Goal: Information Seeking & Learning: Learn about a topic

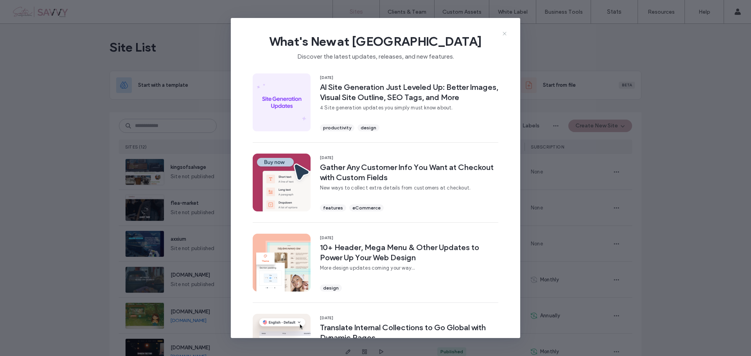
click at [502, 31] on icon at bounding box center [505, 34] width 6 height 6
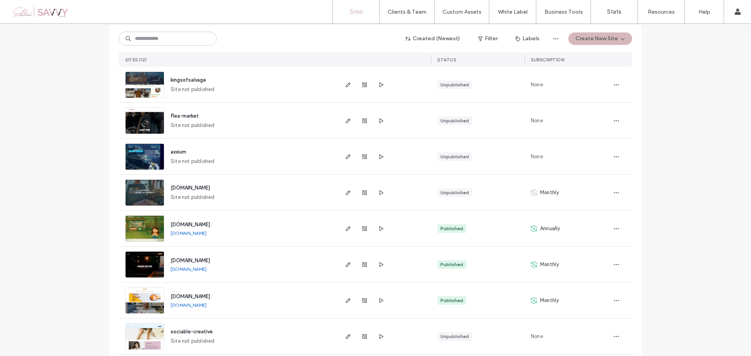
scroll to position [83, 0]
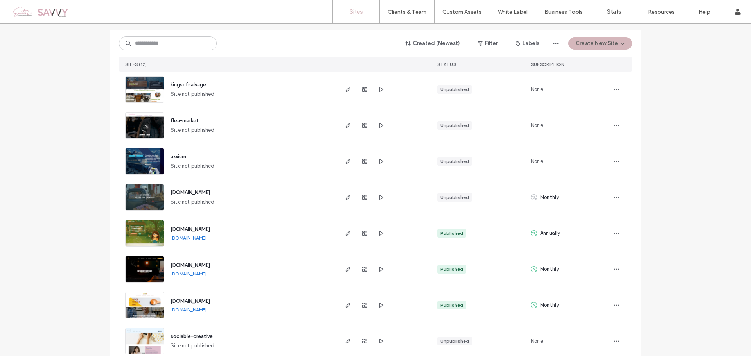
click at [199, 227] on span "[DOMAIN_NAME]" at bounding box center [191, 230] width 40 height 6
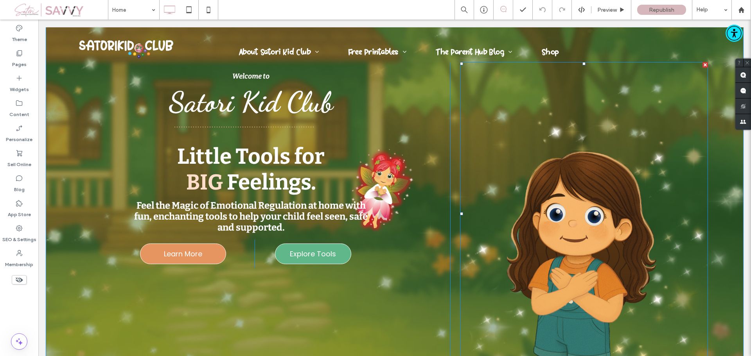
scroll to position [39, 0]
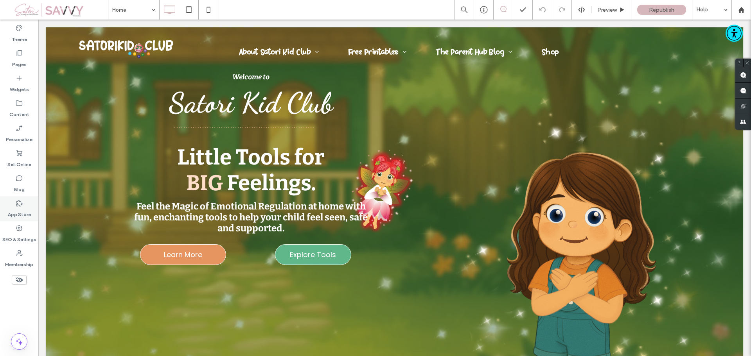
click at [26, 216] on label "App Store" at bounding box center [19, 212] width 23 height 11
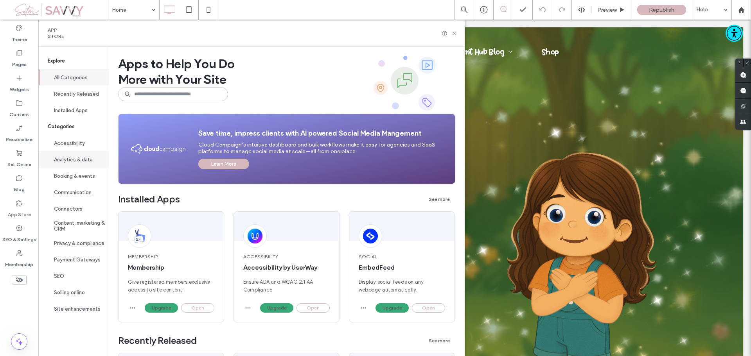
click at [77, 161] on button "Analytics & data" at bounding box center [73, 159] width 70 height 16
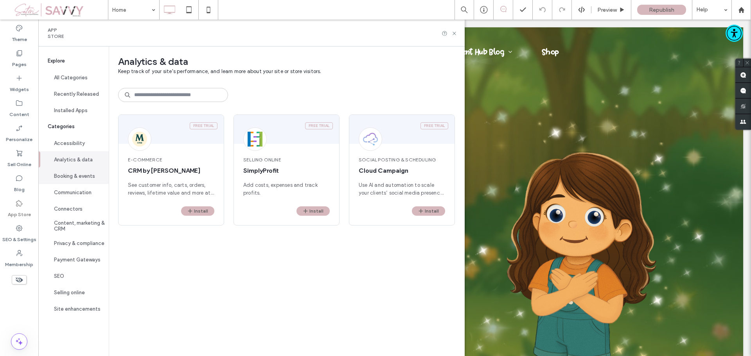
click at [86, 172] on button "Booking & events" at bounding box center [73, 176] width 70 height 16
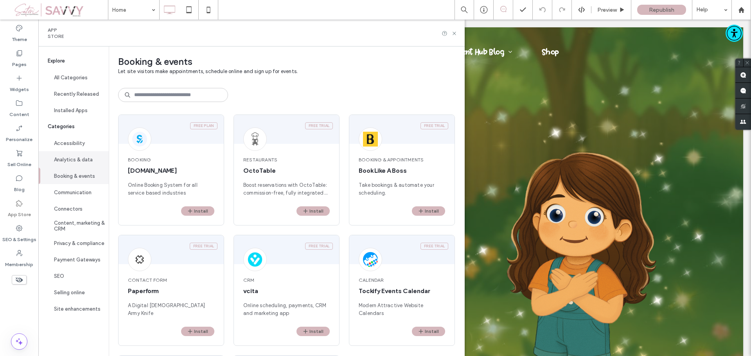
click at [79, 155] on button "Analytics & data" at bounding box center [73, 159] width 70 height 16
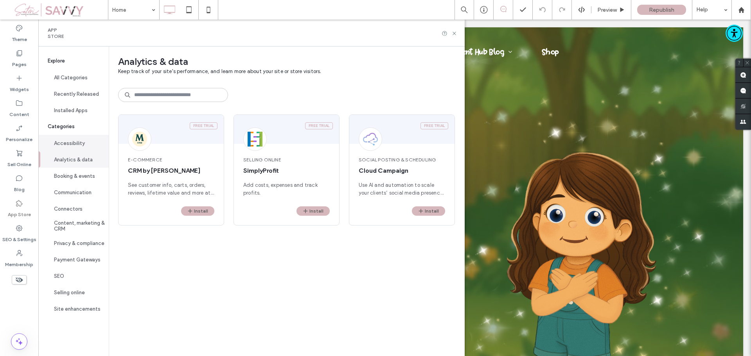
click at [77, 140] on button "Accessibility" at bounding box center [73, 143] width 70 height 16
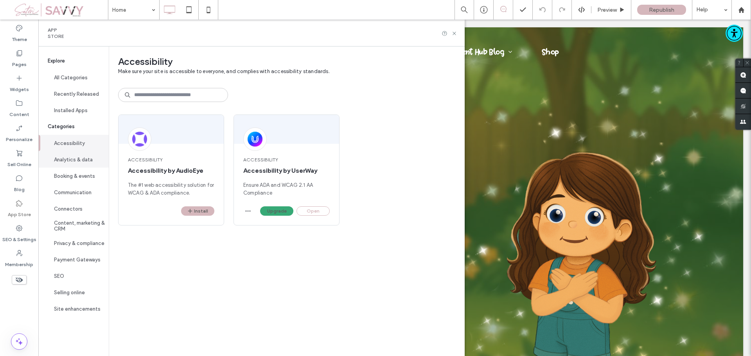
click at [74, 159] on button "Analytics & data" at bounding box center [73, 159] width 70 height 16
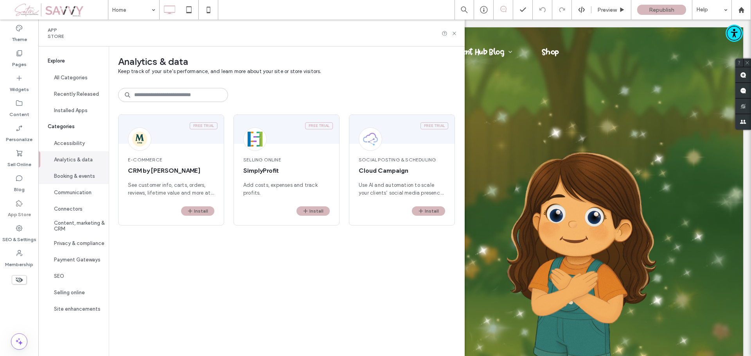
click at [75, 178] on button "Booking & events" at bounding box center [73, 176] width 70 height 16
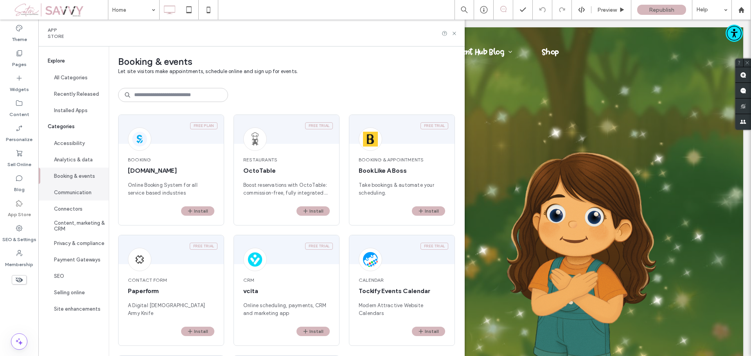
click at [77, 191] on button "Communication" at bounding box center [73, 192] width 70 height 16
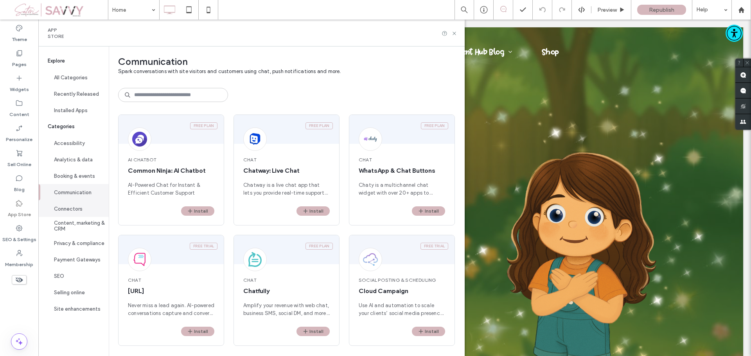
click at [81, 213] on button "Connectors" at bounding box center [73, 209] width 70 height 16
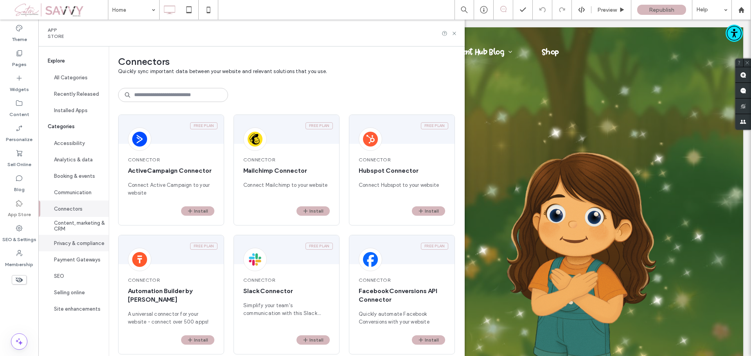
click at [70, 245] on button "Privacy & compliance" at bounding box center [73, 243] width 70 height 16
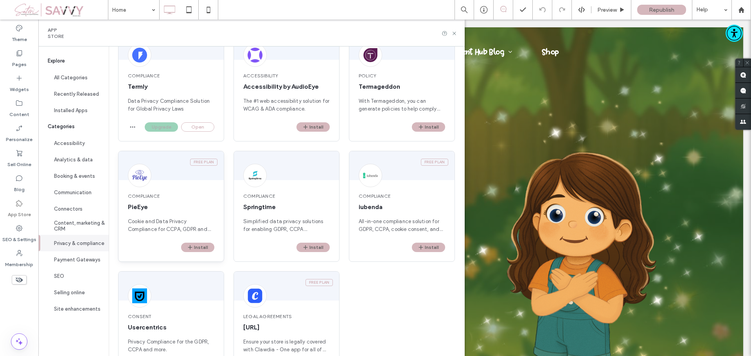
scroll to position [84, 0]
click at [387, 226] on span "All-in-one compliance solution for GDPR, CCPA, cookie consent, and more." at bounding box center [402, 226] width 86 height 16
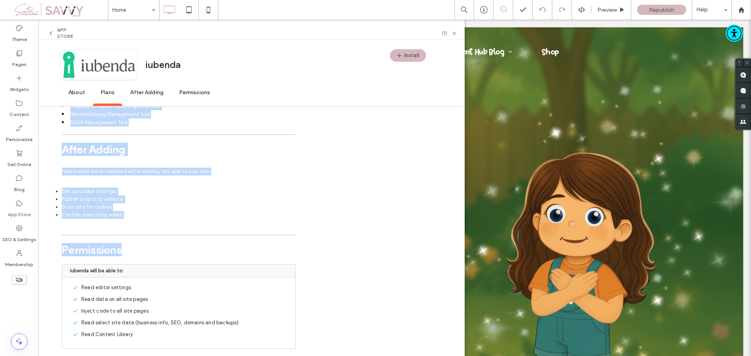
scroll to position [709, 0]
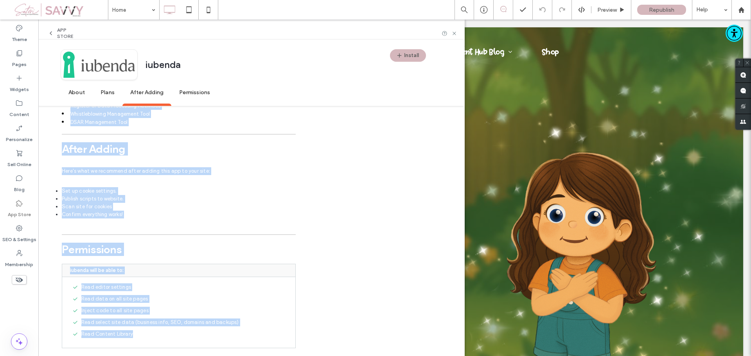
drag, startPoint x: 62, startPoint y: 154, endPoint x: 214, endPoint y: 320, distance: 225.4
copy div "About iubenda Key Benefits Scan your site to identify compliance gaps and fix t…"
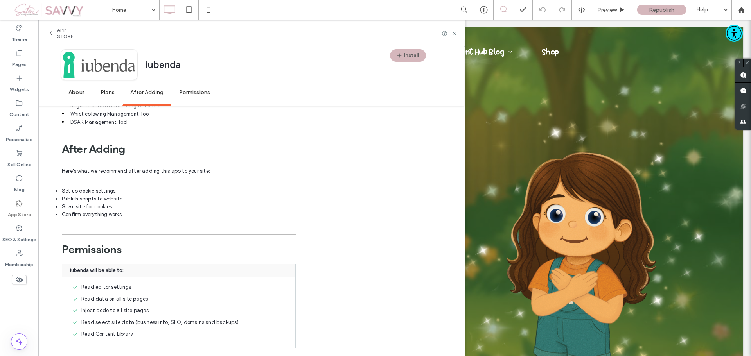
click at [23, 205] on div "App Store" at bounding box center [19, 208] width 38 height 25
click at [51, 37] on div "App Store" at bounding box center [64, 33] width 33 height 13
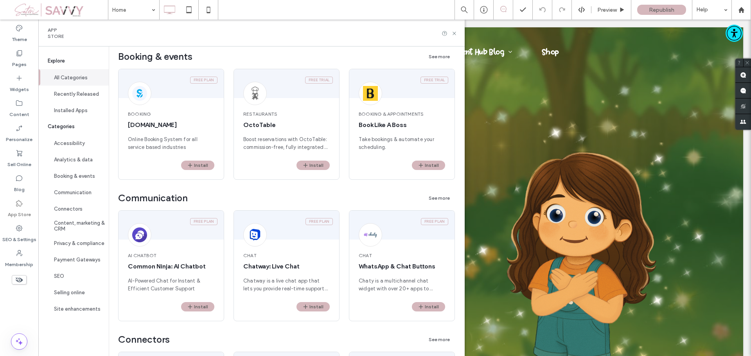
scroll to position [0, 0]
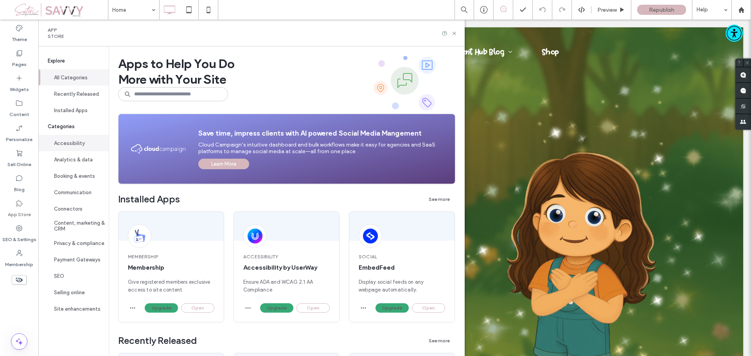
click at [69, 146] on button "Accessibility" at bounding box center [73, 143] width 70 height 16
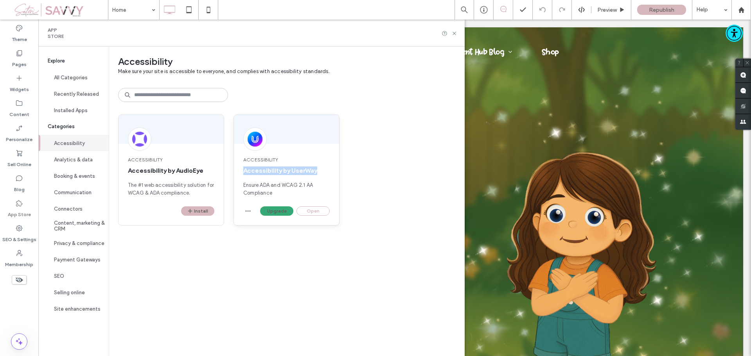
drag, startPoint x: 317, startPoint y: 170, endPoint x: 237, endPoint y: 173, distance: 80.2
click at [237, 173] on div "Accessibility Accessibility by UserWay Ensure ADA and WCAG 2.1 AA Compliance" at bounding box center [286, 176] width 105 height 59
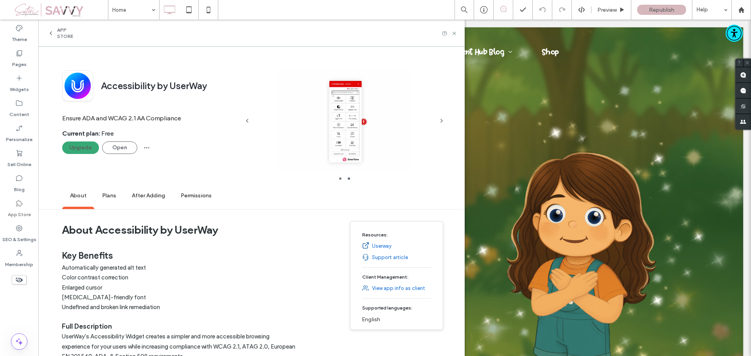
copy span "Accessibility by UserWay"
drag, startPoint x: 104, startPoint y: 85, endPoint x: 219, endPoint y: 81, distance: 115.1
click at [219, 81] on div "Accessibility by UserWay" at bounding box center [166, 86] width 146 height 12
copy span "Accessibility by UserWay"
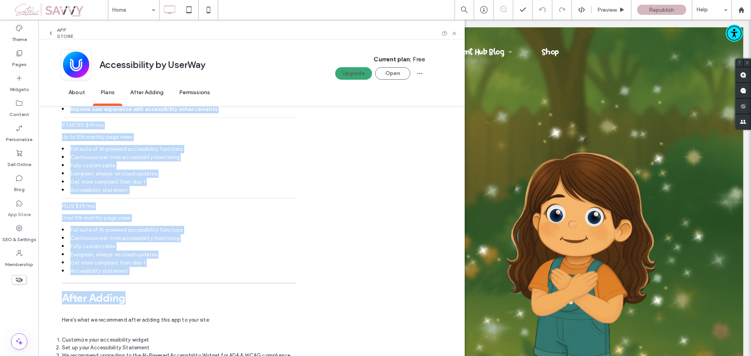
scroll to position [590, 0]
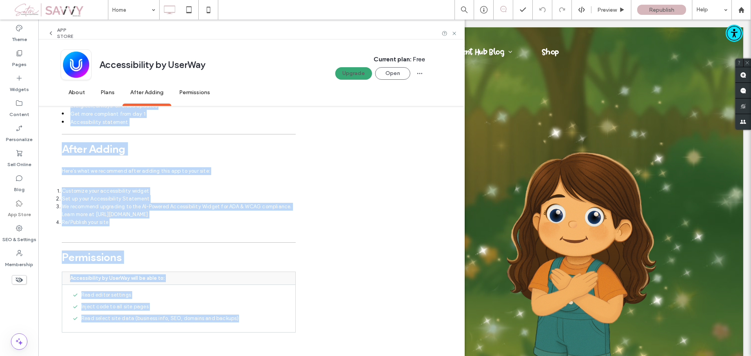
drag, startPoint x: 61, startPoint y: 232, endPoint x: 240, endPoint y: 330, distance: 203.4
copy div "About Accessibility by UserWay Key Benefits Automatically generated alt text Co…"
